Goal: Task Accomplishment & Management: Manage account settings

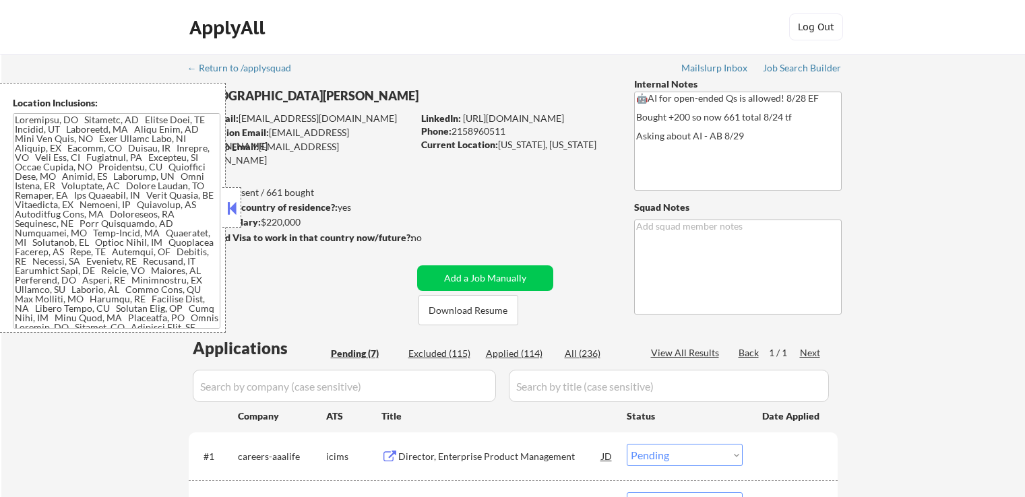
select select ""pending""
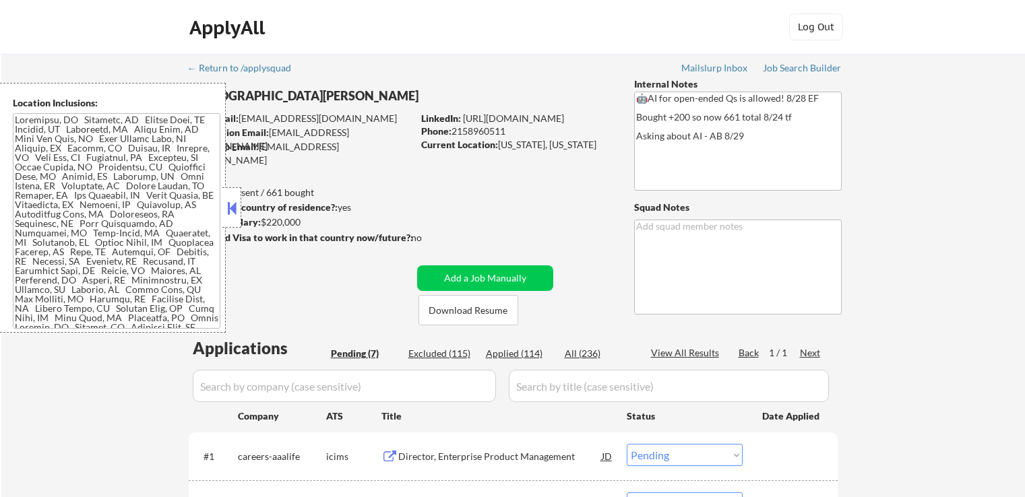
select select ""pending""
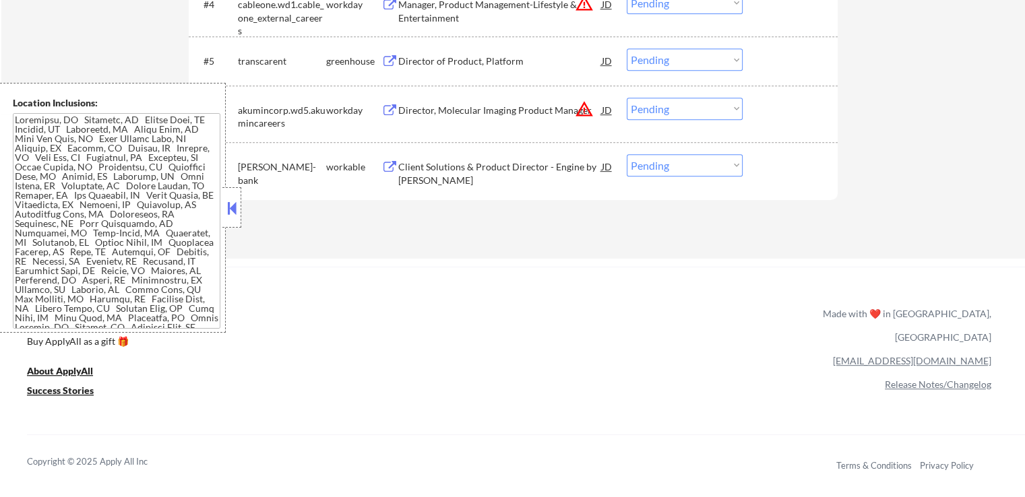
click at [445, 175] on div "Client Solutions & Product Director - Engine by [PERSON_NAME]" at bounding box center [499, 173] width 203 height 26
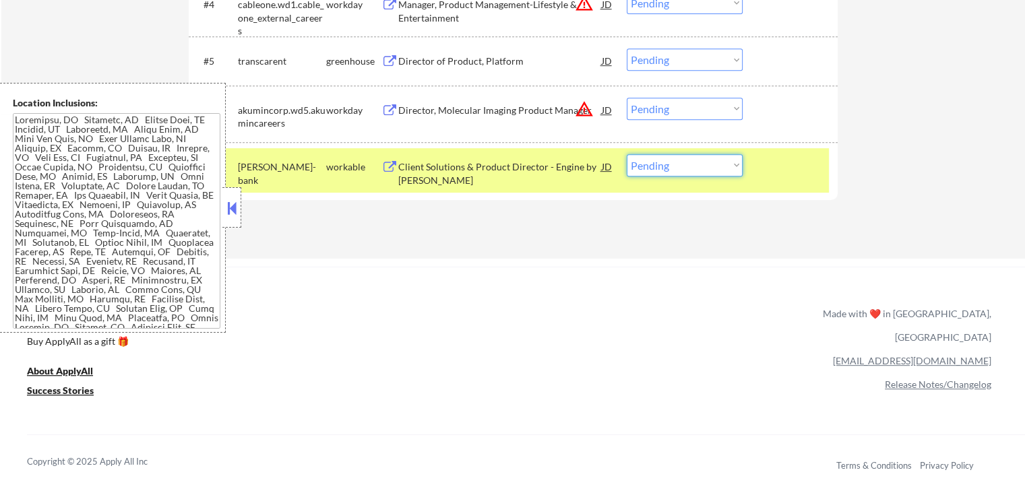
click at [706, 165] on select "Choose an option... Pending Applied Excluded (Questions) Excluded (Expired) Exc…" at bounding box center [685, 165] width 116 height 22
select select ""excluded""
click at [627, 154] on select "Choose an option... Pending Applied Excluded (Questions) Excluded (Expired) Exc…" at bounding box center [685, 165] width 116 height 22
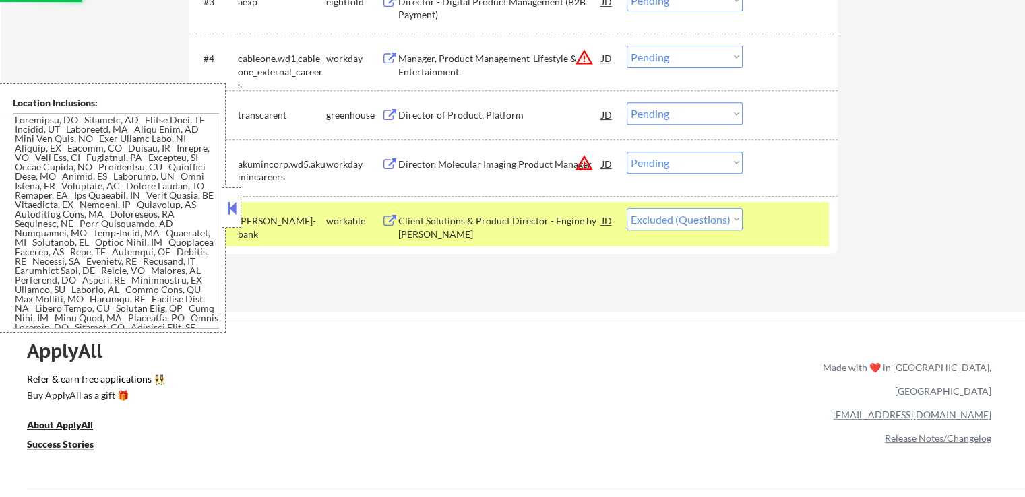
scroll to position [472, 0]
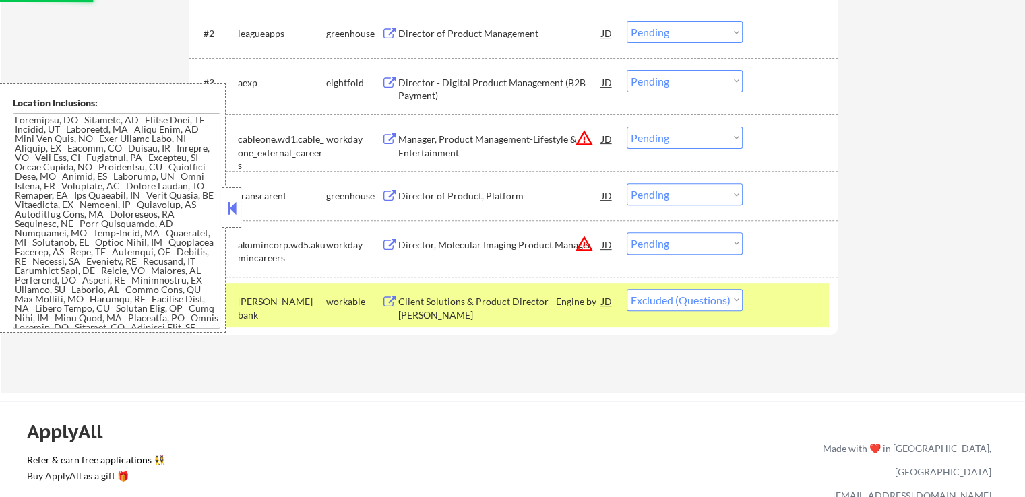
click at [445, 198] on div "Director of Product, Platform" at bounding box center [499, 195] width 203 height 13
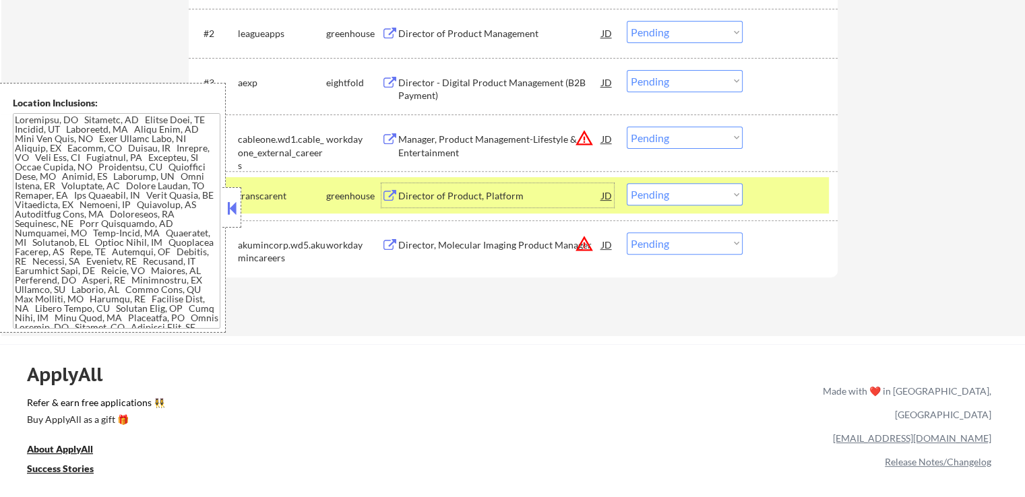
click at [670, 193] on select "Choose an option... Pending Applied Excluded (Questions) Excluded (Expired) Exc…" at bounding box center [685, 194] width 116 height 22
click at [627, 183] on select "Choose an option... Pending Applied Excluded (Questions) Excluded (Expired) Exc…" at bounding box center [685, 194] width 116 height 22
select select ""pending""
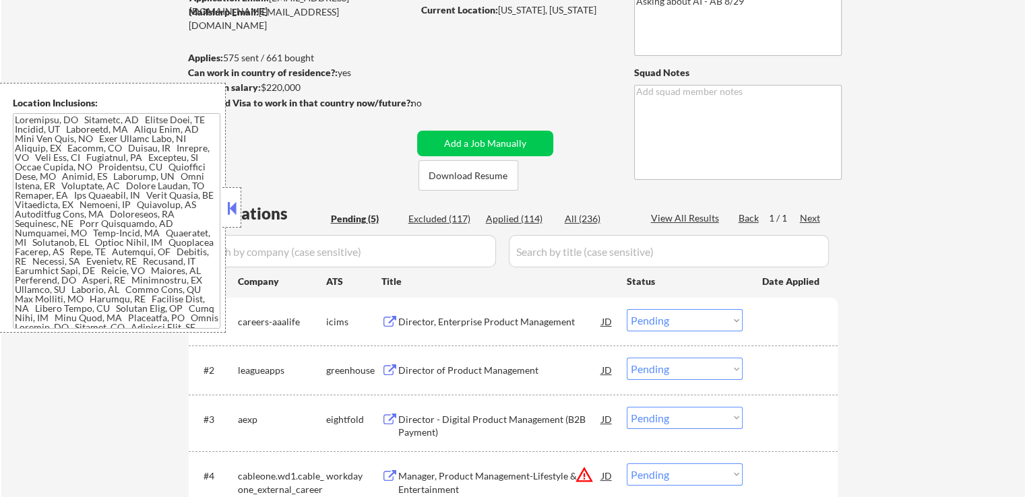
scroll to position [269, 0]
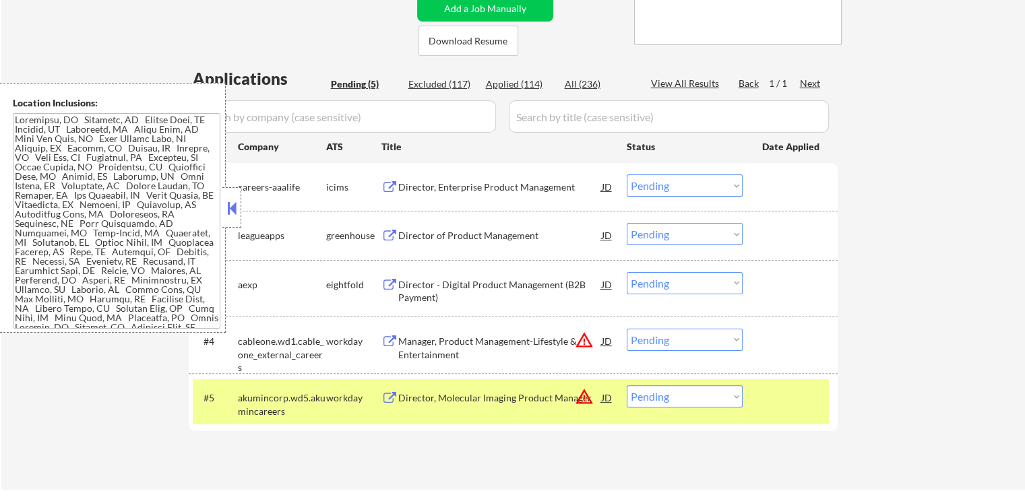
click at [415, 230] on div "Director of Product Management" at bounding box center [499, 235] width 203 height 13
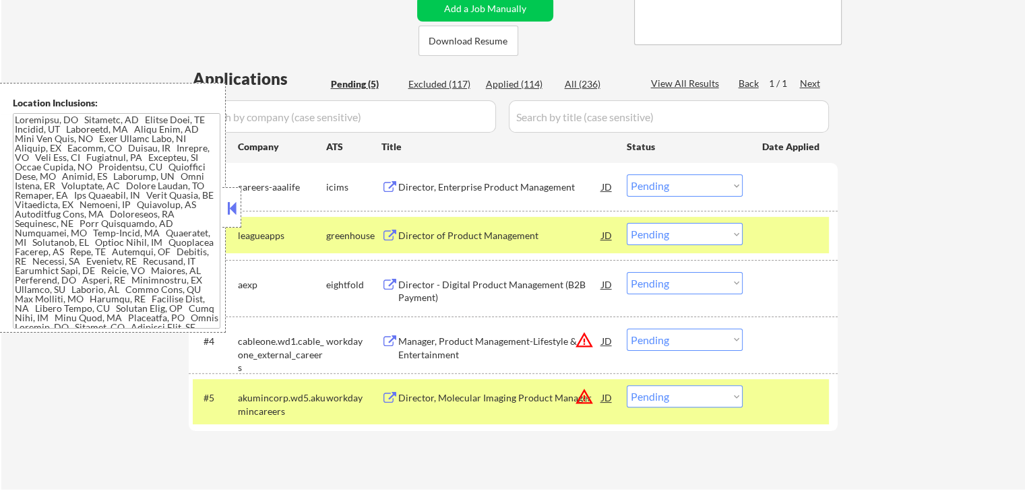
click at [409, 300] on div "Director - Digital Product Management (B2B Payment)" at bounding box center [499, 291] width 203 height 26
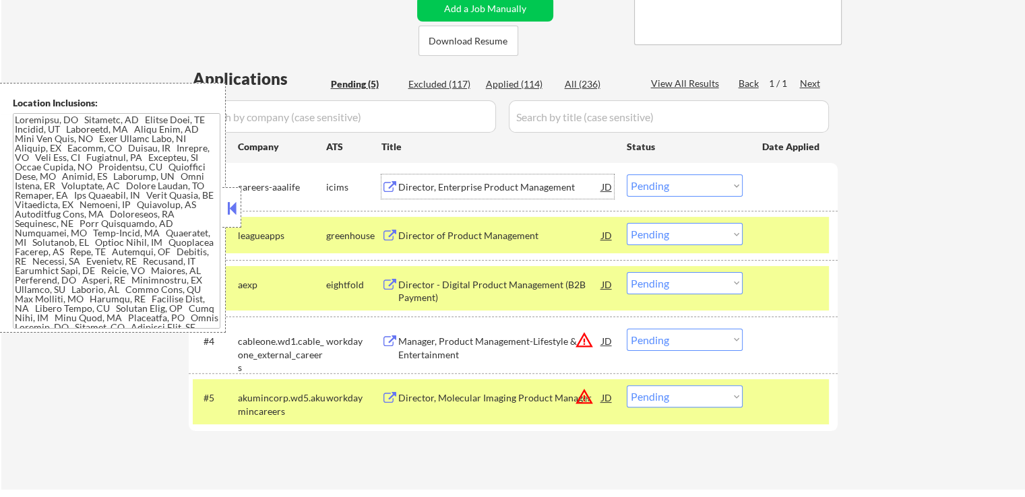
click at [428, 193] on div "Director, Enterprise Product Management" at bounding box center [499, 187] width 203 height 13
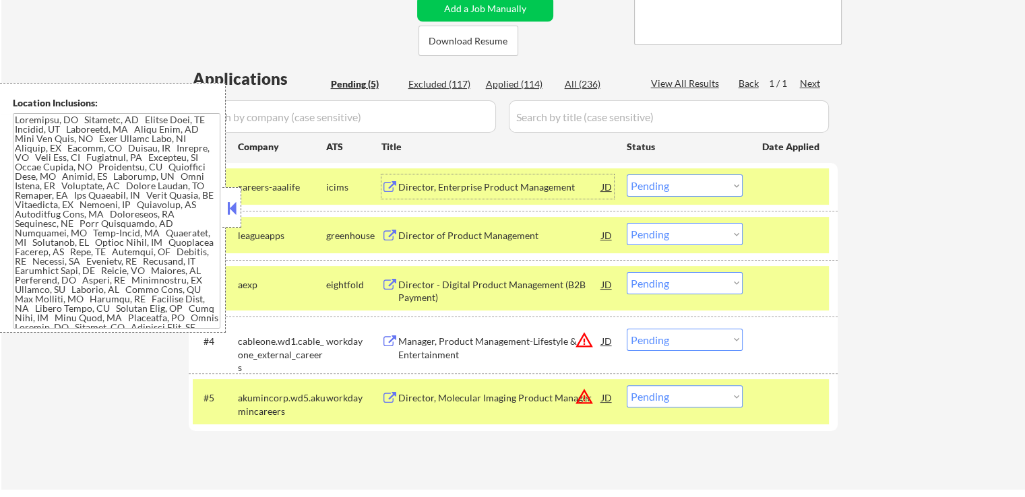
click at [667, 234] on select "Choose an option... Pending Applied Excluded (Questions) Excluded (Expired) Exc…" at bounding box center [685, 234] width 116 height 22
click at [627, 223] on select "Choose an option... Pending Applied Excluded (Questions) Excluded (Expired) Exc…" at bounding box center [685, 234] width 116 height 22
select select ""pending""
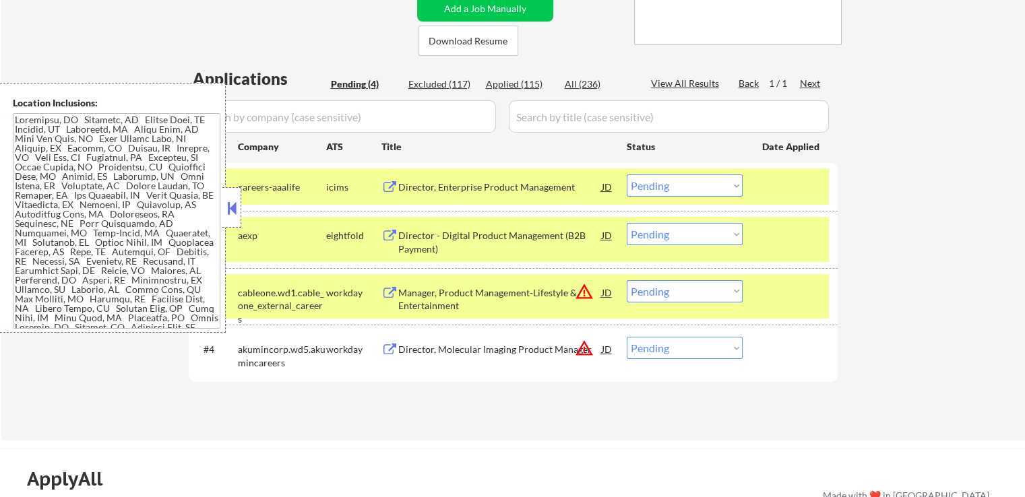
drag, startPoint x: 670, startPoint y: 186, endPoint x: 676, endPoint y: 195, distance: 11.6
click at [670, 186] on select "Choose an option... Pending Applied Excluded (Questions) Excluded (Expired) Exc…" at bounding box center [685, 185] width 116 height 22
click at [627, 174] on select "Choose an option... Pending Applied Excluded (Questions) Excluded (Expired) Exc…" at bounding box center [685, 185] width 116 height 22
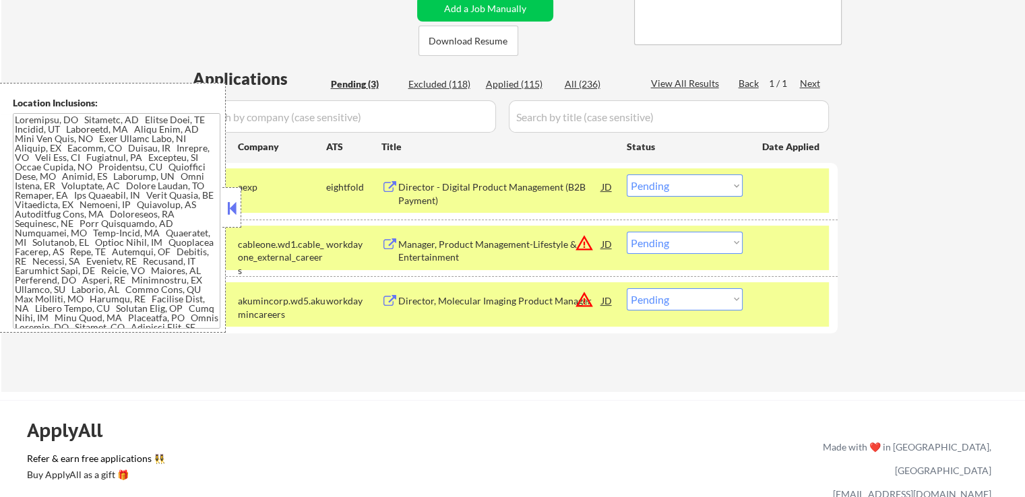
click at [458, 290] on div "Director, Molecular Imaging Product Manager" at bounding box center [499, 300] width 203 height 24
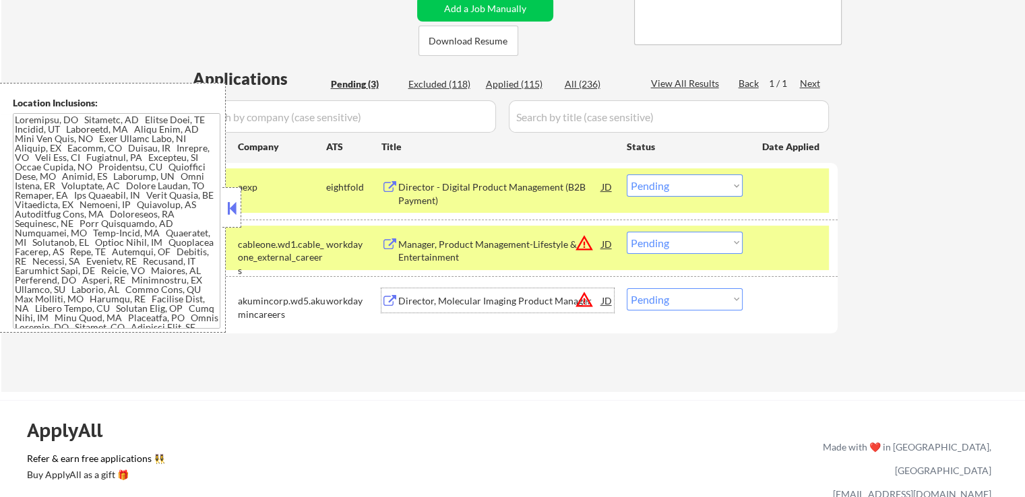
click at [546, 245] on div "Manager, Product Management-Lifestyle & Entertainment" at bounding box center [499, 251] width 203 height 26
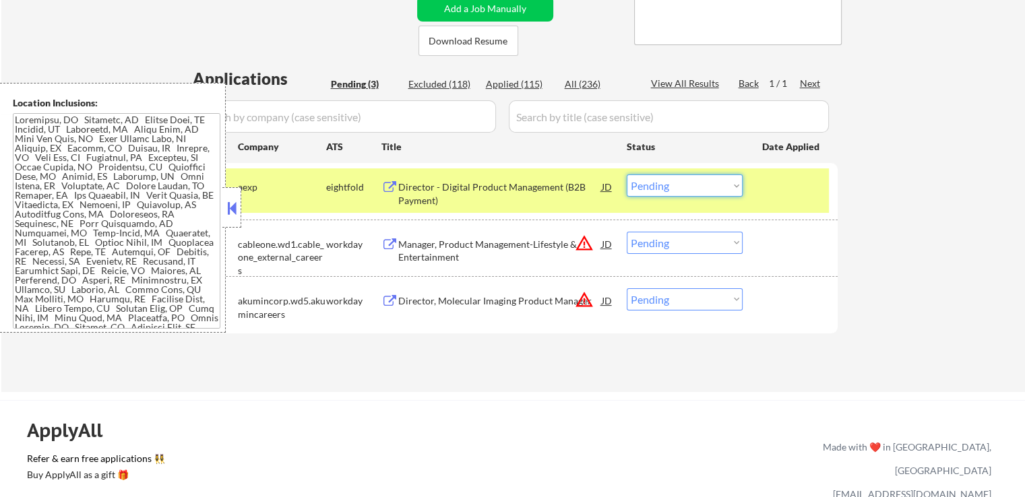
click at [687, 184] on select "Choose an option... Pending Applied Excluded (Questions) Excluded (Expired) Exc…" at bounding box center [685, 185] width 116 height 22
click at [627, 174] on select "Choose an option... Pending Applied Excluded (Questions) Excluded (Expired) Exc…" at bounding box center [685, 185] width 116 height 22
select select ""pending""
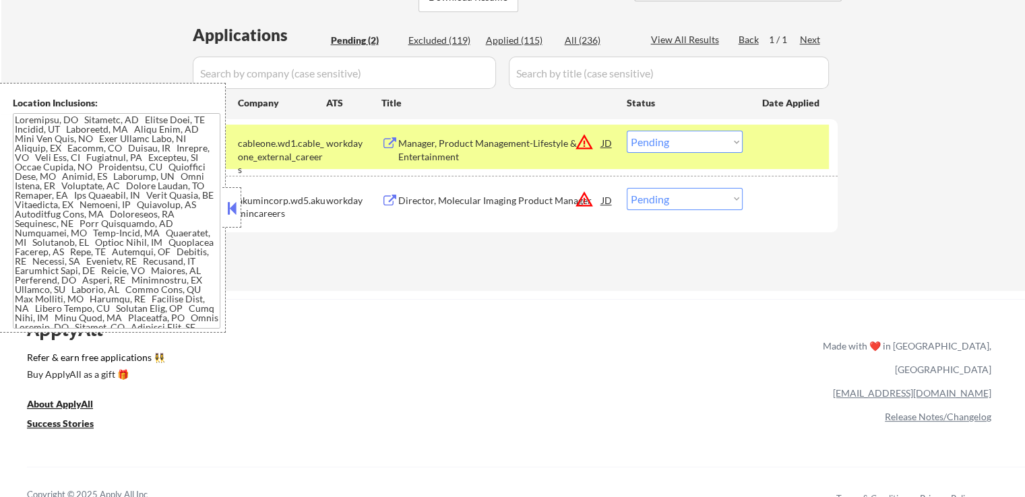
scroll to position [337, 0]
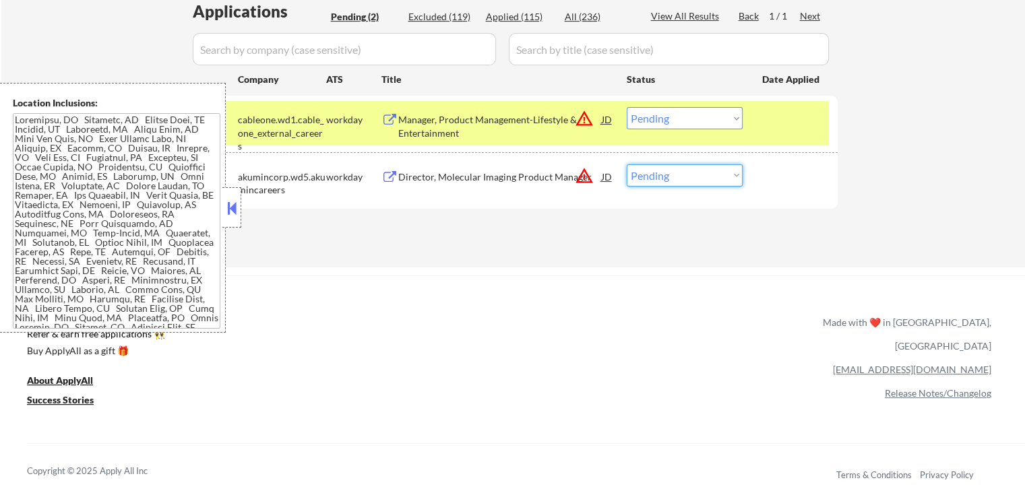
drag, startPoint x: 674, startPoint y: 170, endPoint x: 682, endPoint y: 183, distance: 14.6
click at [675, 170] on select "Choose an option... Pending Applied Excluded (Questions) Excluded (Expired) Exc…" at bounding box center [685, 175] width 116 height 22
select select ""excluded__location_""
click at [627, 164] on select "Choose an option... Pending Applied Excluded (Questions) Excluded (Expired) Exc…" at bounding box center [685, 175] width 116 height 22
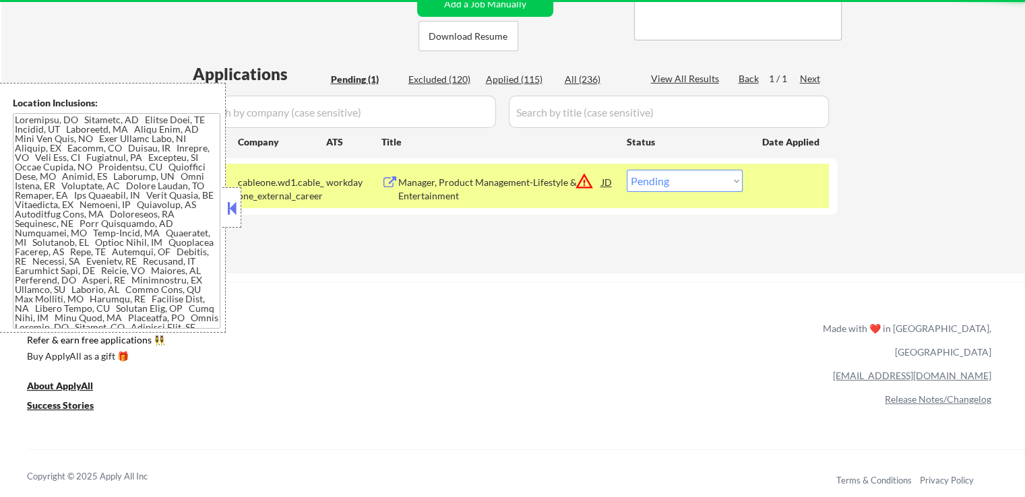
scroll to position [202, 0]
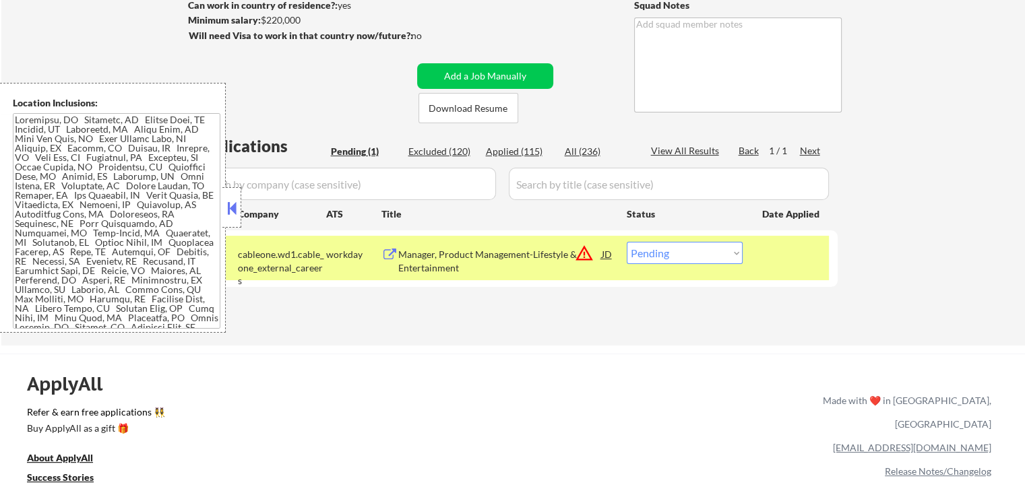
click at [521, 150] on div "Applied (115)" at bounding box center [519, 151] width 67 height 13
select select ""applied""
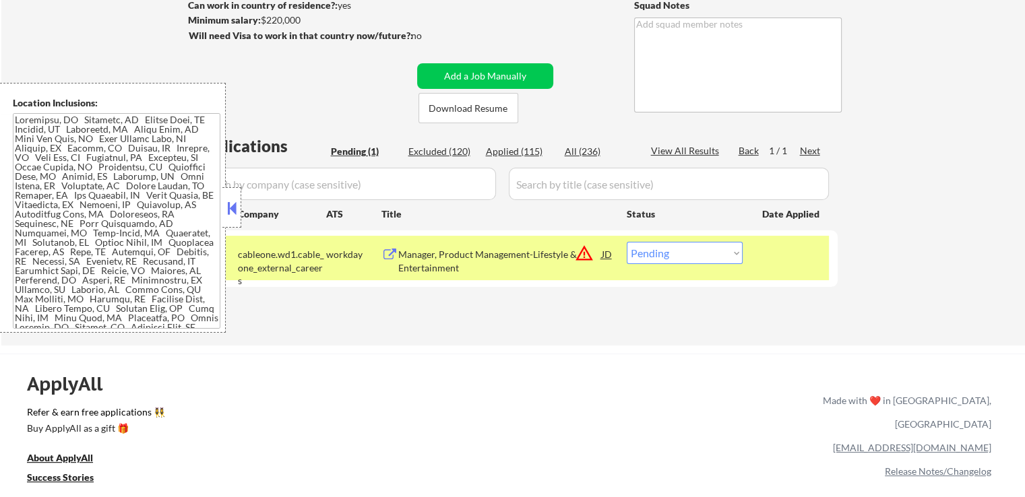
select select ""applied""
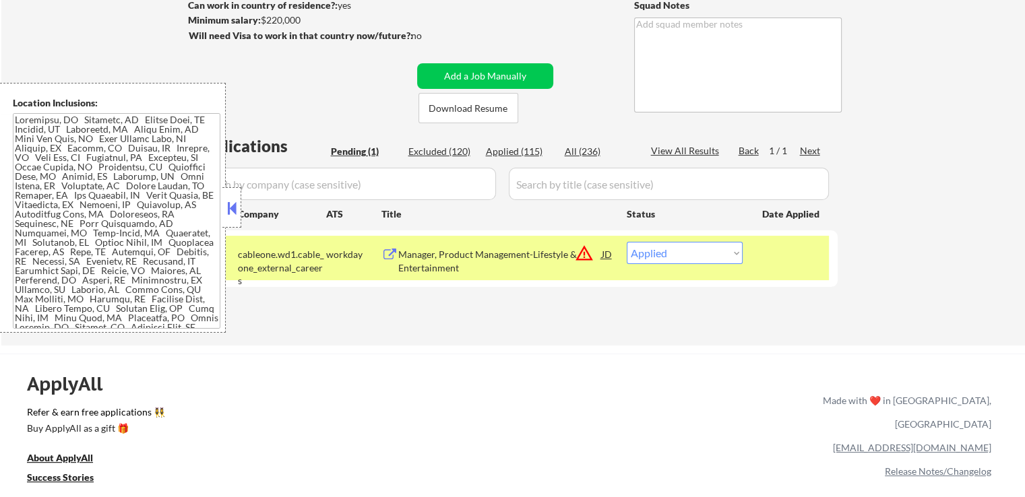
select select ""applied""
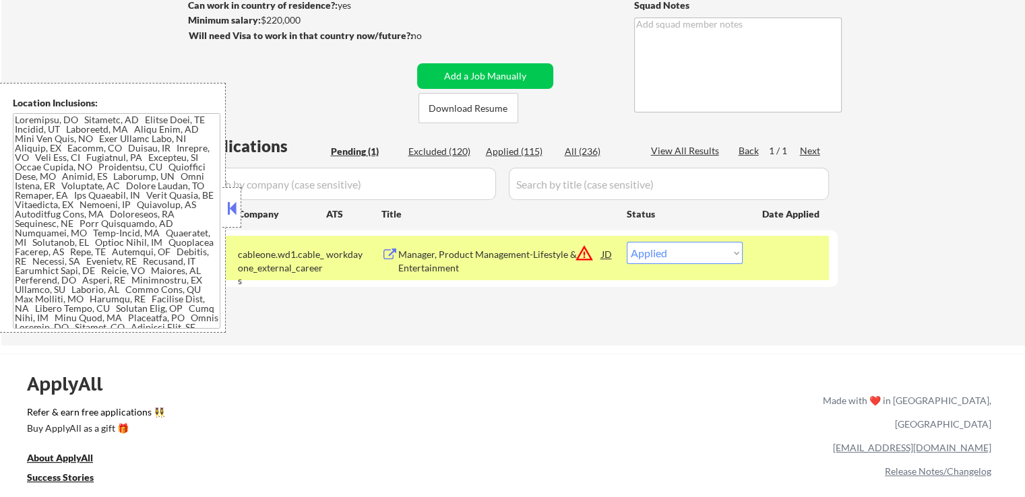
select select ""applied""
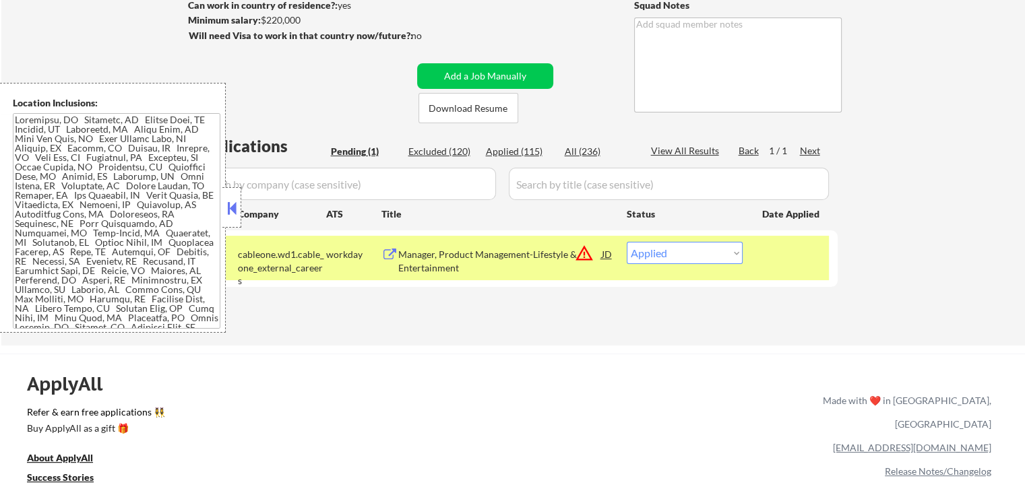
select select ""applied""
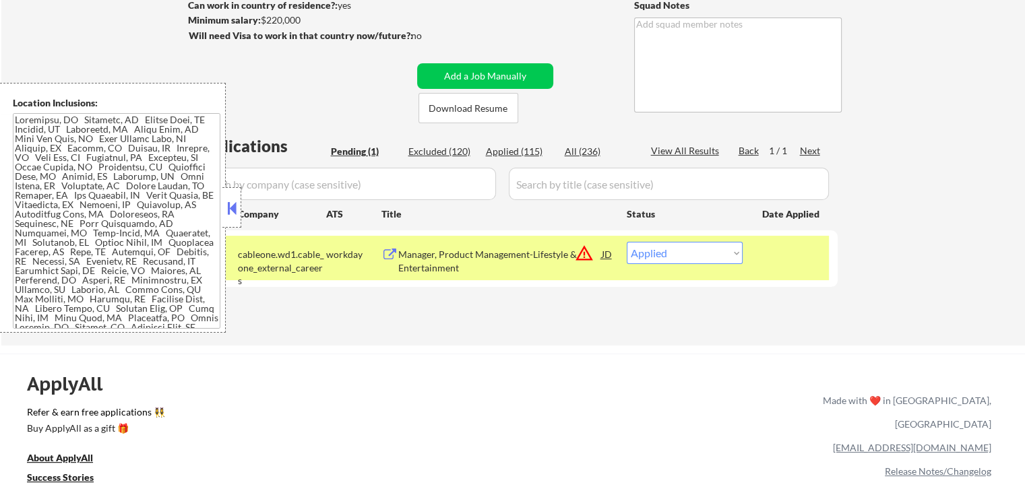
select select ""applied""
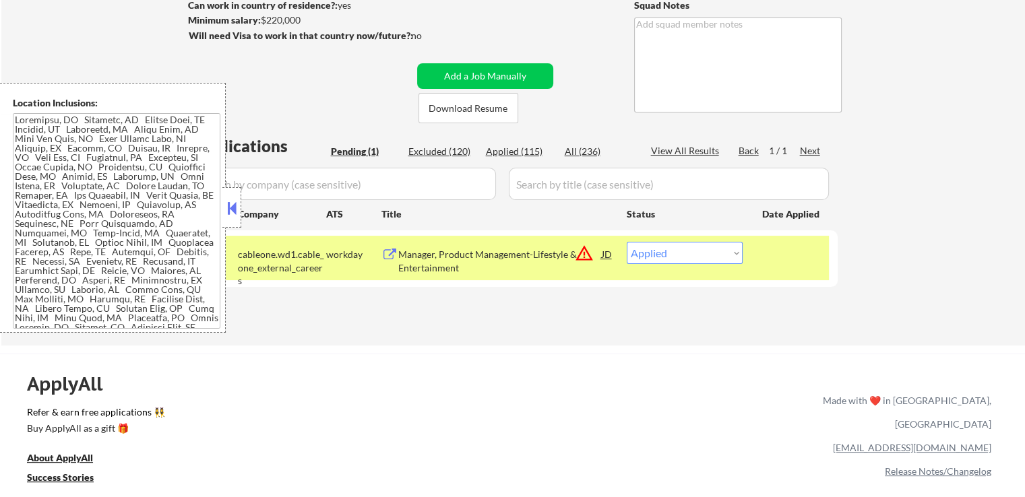
select select ""applied""
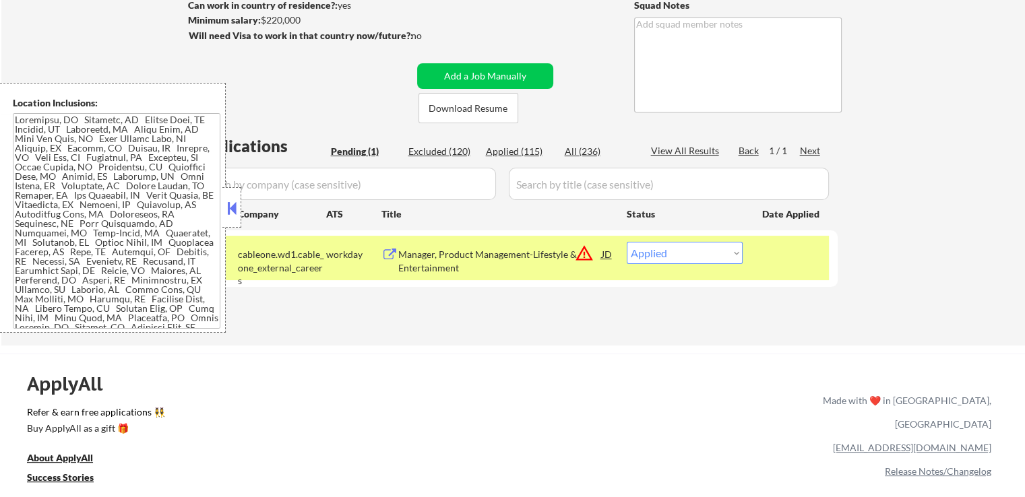
select select ""applied""
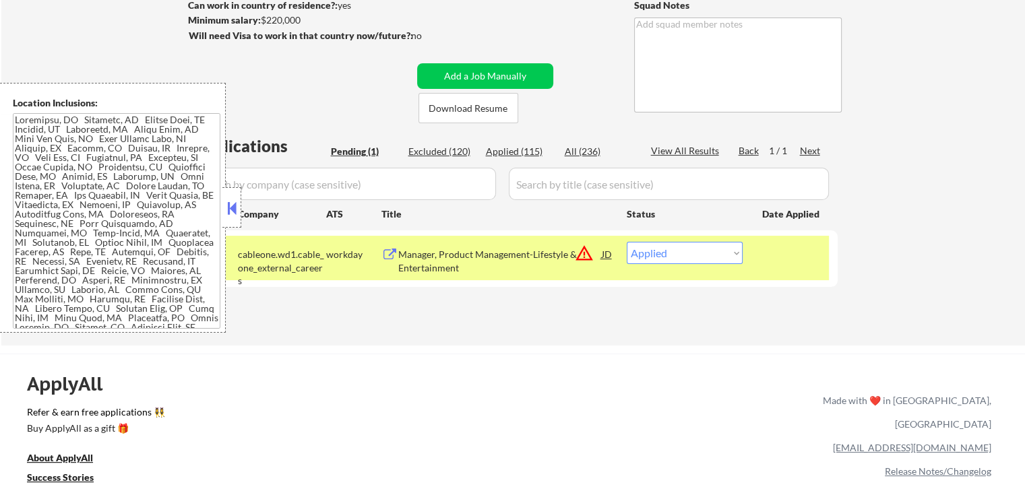
select select ""applied""
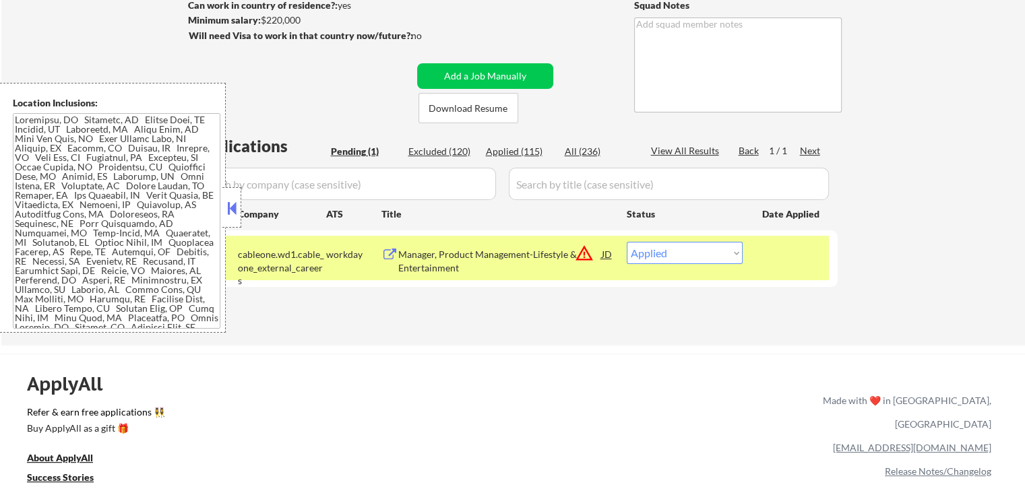
select select ""applied""
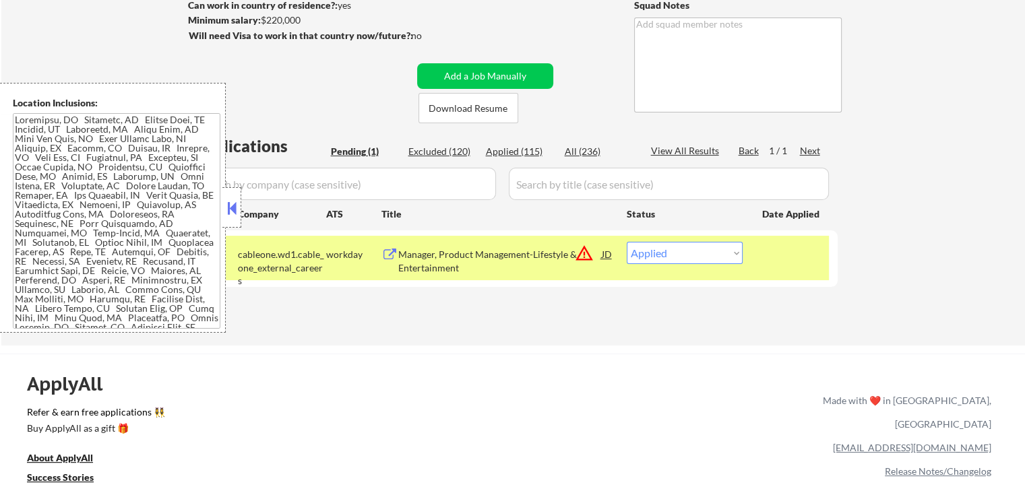
select select ""applied""
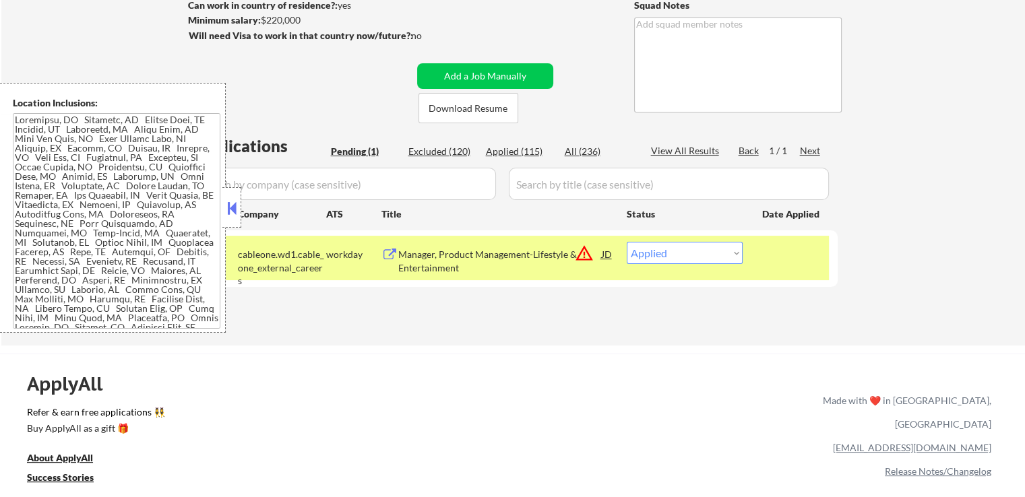
select select ""applied""
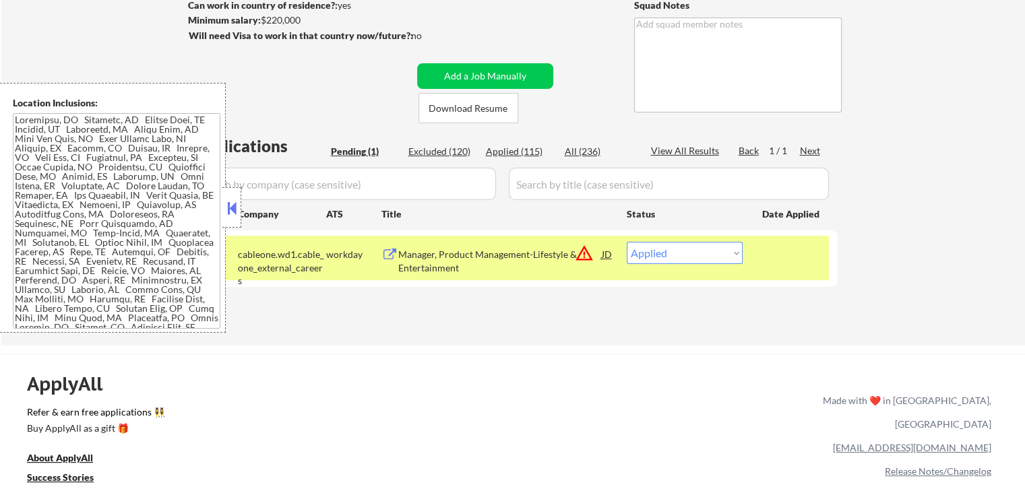
select select ""applied""
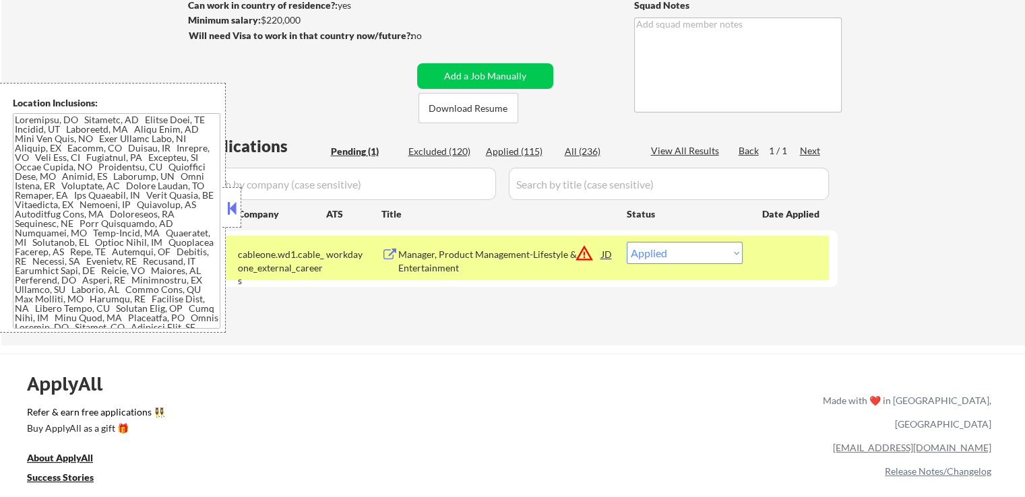
select select ""applied""
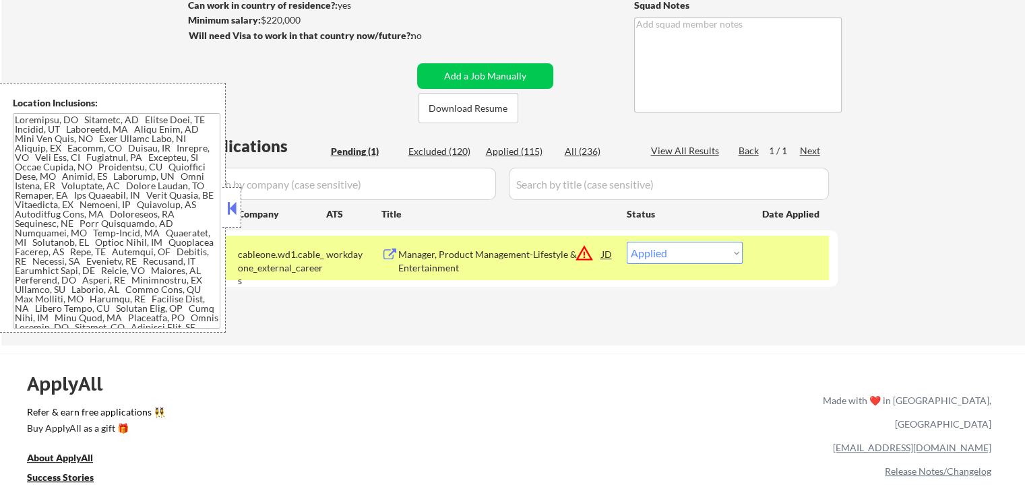
select select ""applied""
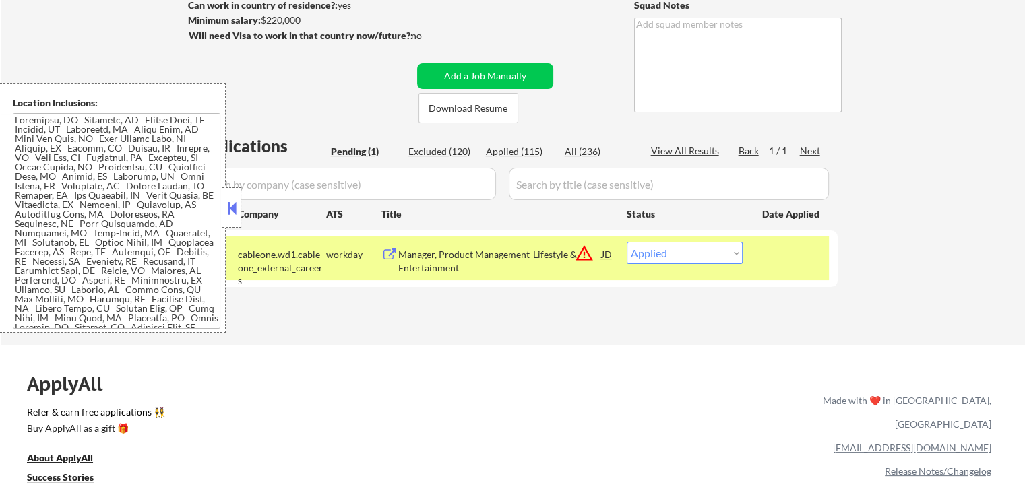
select select ""applied""
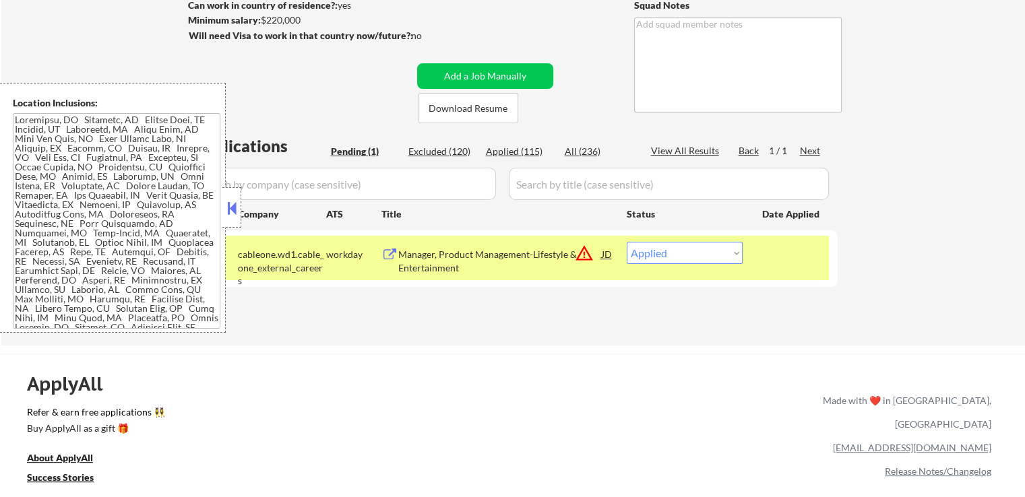
select select ""applied""
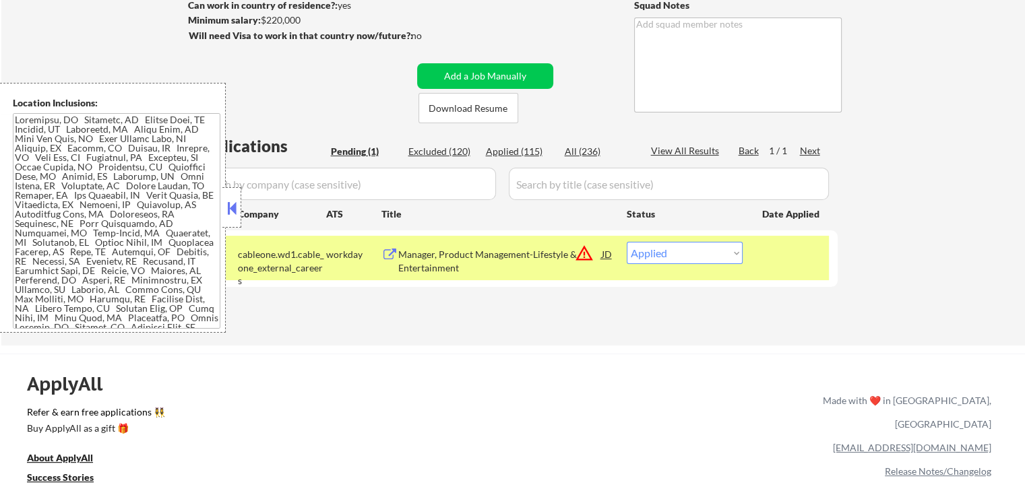
select select ""applied""
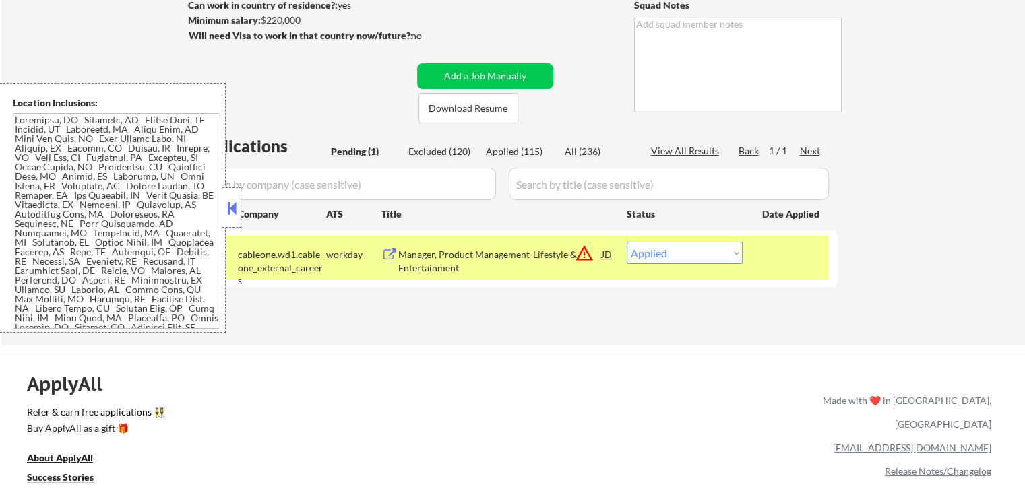
select select ""applied""
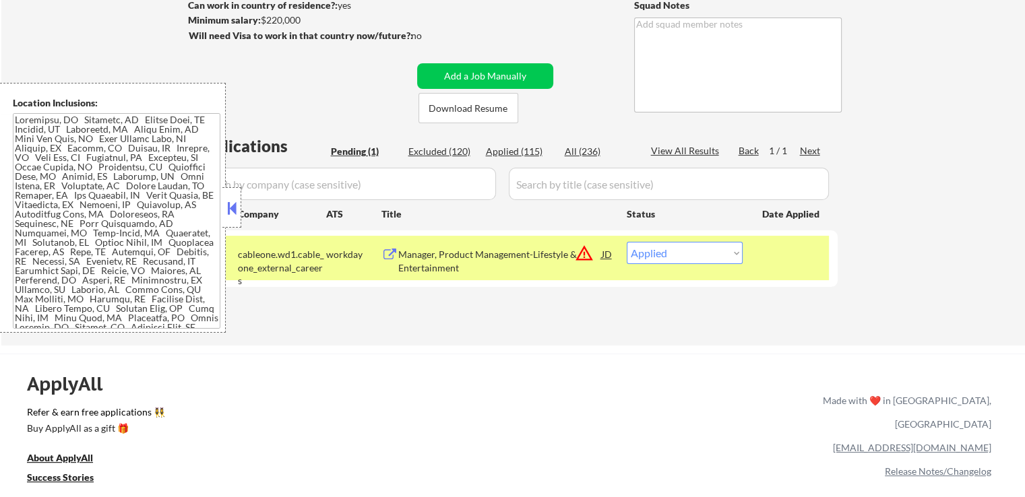
select select ""applied""
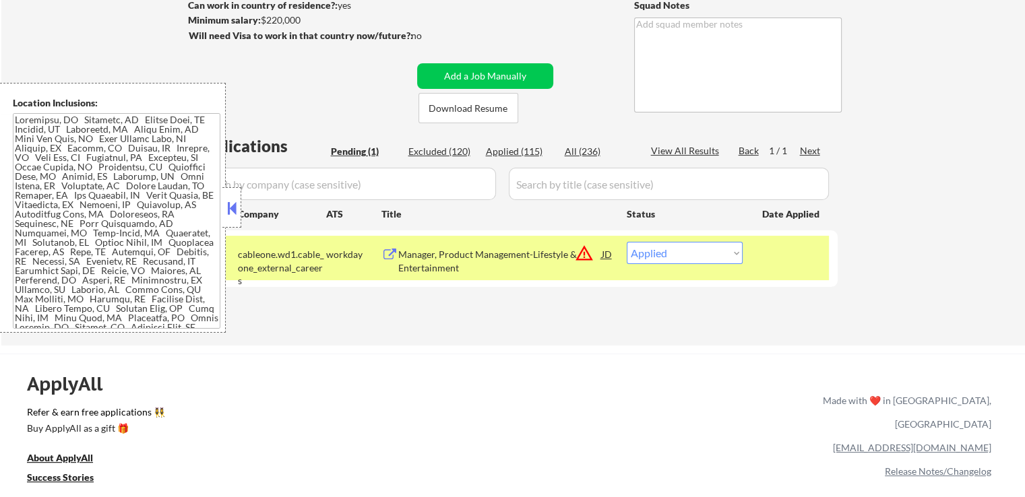
select select ""applied""
